Goal: Information Seeking & Learning: Learn about a topic

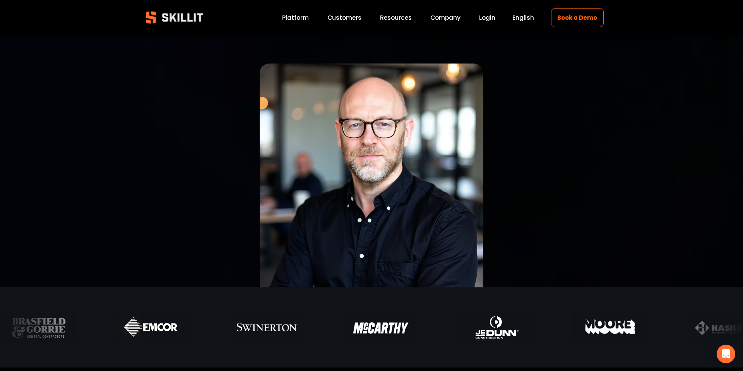
click at [339, 19] on link "Customers" at bounding box center [344, 17] width 34 height 10
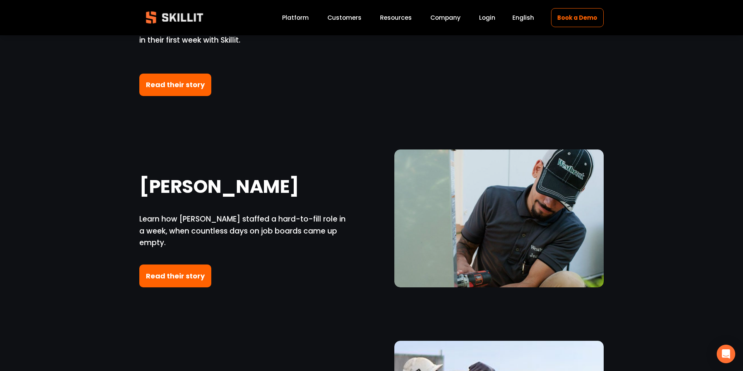
scroll to position [1028, 0]
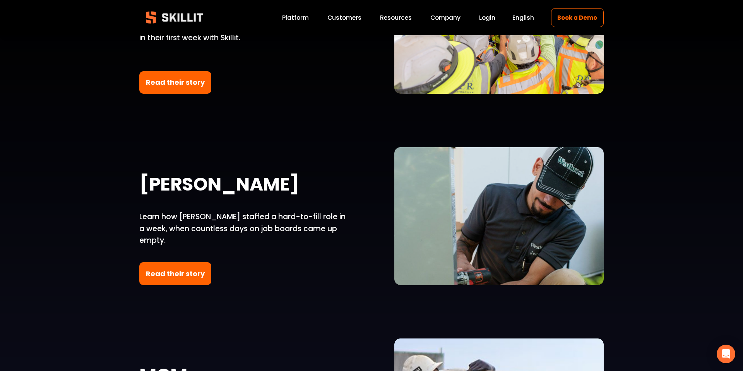
click at [0, 0] on span "Pricing" at bounding box center [0, 0] width 0 height 0
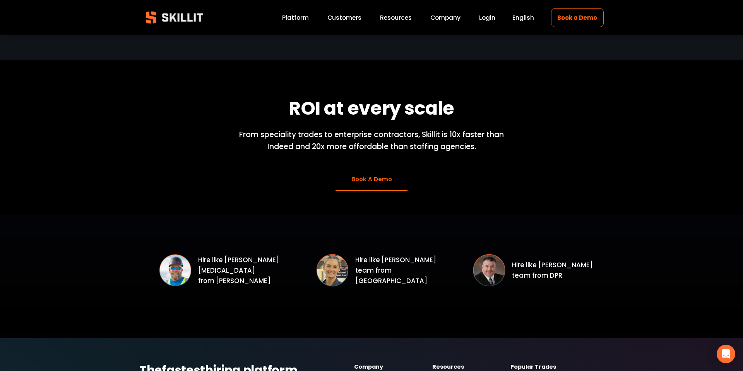
scroll to position [1125, 0]
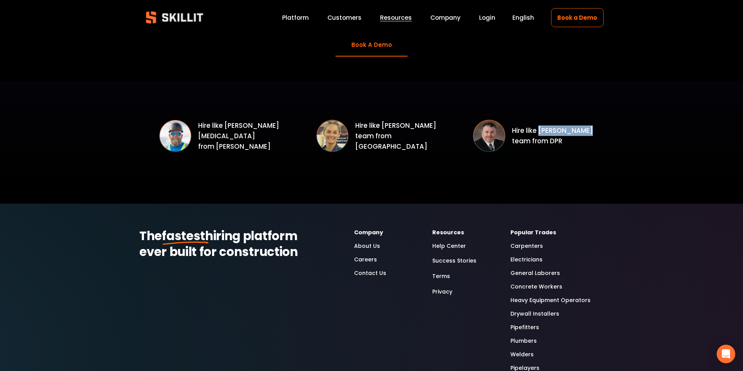
drag, startPoint x: 541, startPoint y: 132, endPoint x: 589, endPoint y: 130, distance: 48.4
click at [589, 130] on p "Hire like Josh Campbell’s team from DPR" at bounding box center [558, 135] width 92 height 21
